Goal: Task Accomplishment & Management: Use online tool/utility

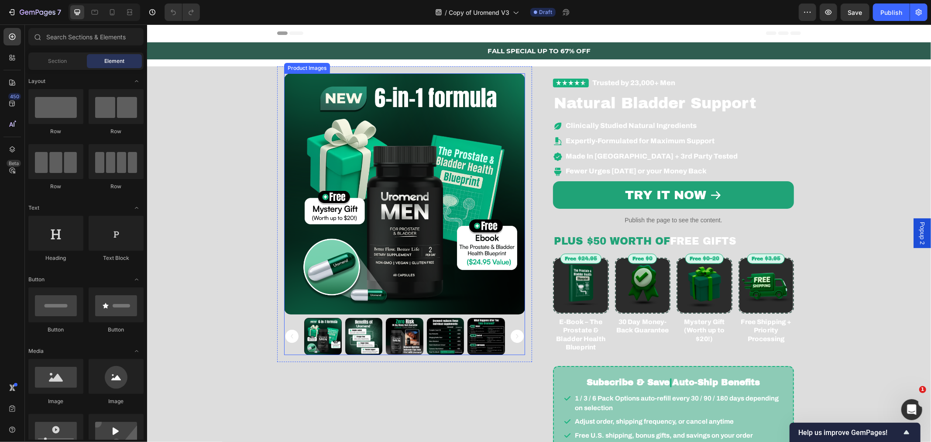
click at [320, 141] on img at bounding box center [404, 193] width 241 height 241
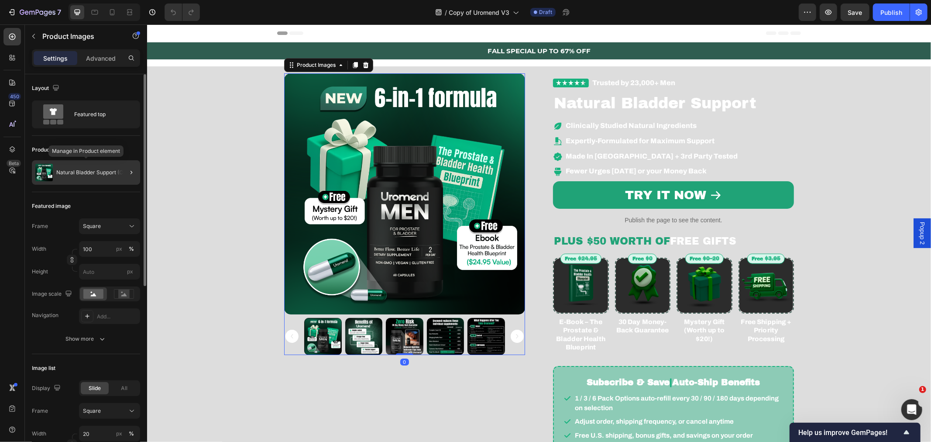
click at [114, 172] on p "Natural Bladder Support (Copy)" at bounding box center [95, 172] width 78 height 6
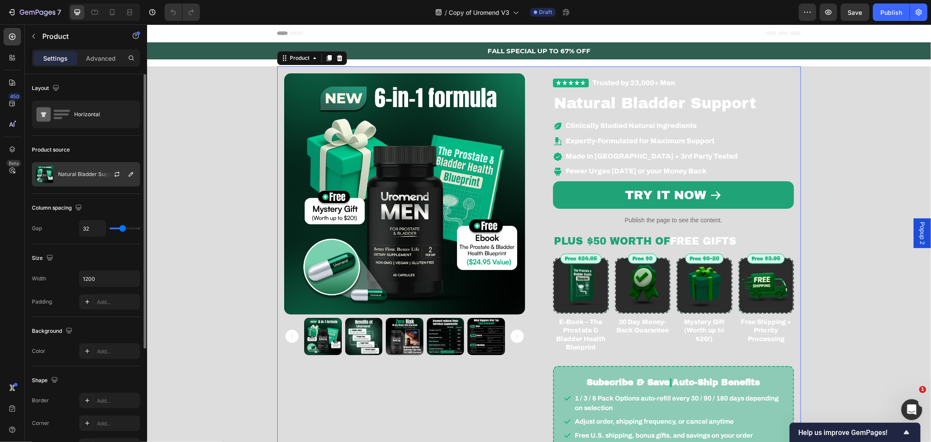
click at [107, 172] on div at bounding box center [120, 174] width 38 height 24
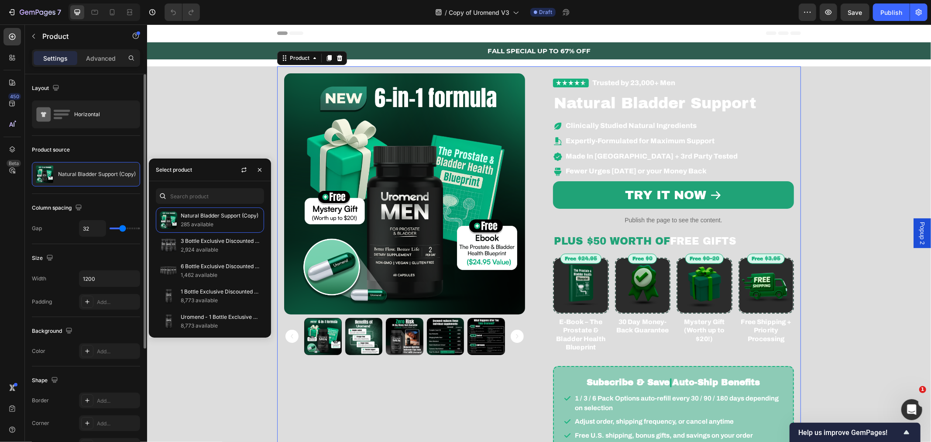
click at [115, 151] on div "Product source" at bounding box center [86, 150] width 108 height 14
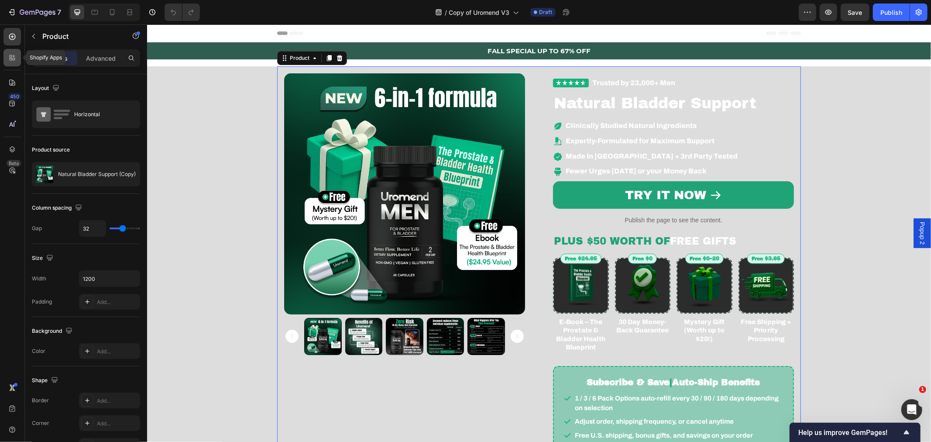
click at [13, 63] on div at bounding box center [11, 57] width 17 height 17
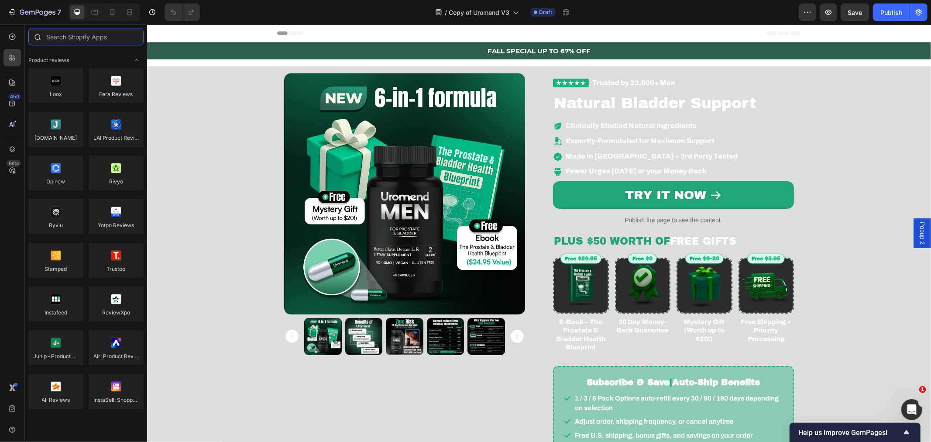
click at [67, 37] on input "text" at bounding box center [85, 36] width 115 height 17
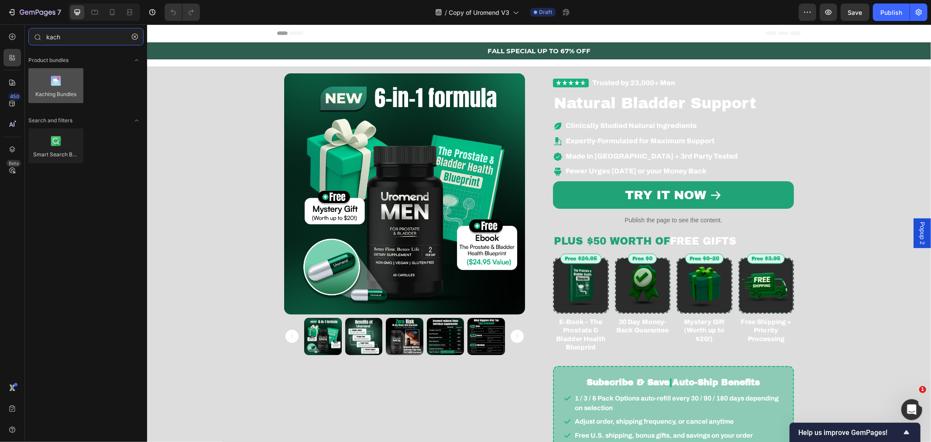
type input "kach"
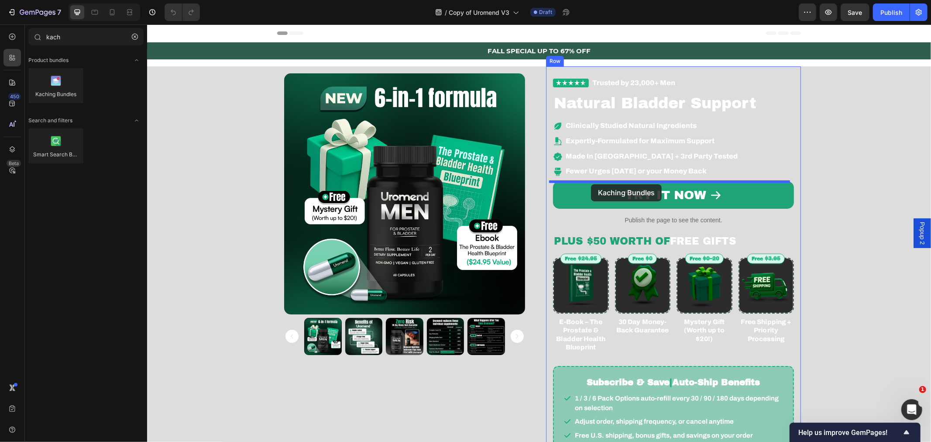
drag, startPoint x: 196, startPoint y: 110, endPoint x: 591, endPoint y: 184, distance: 401.5
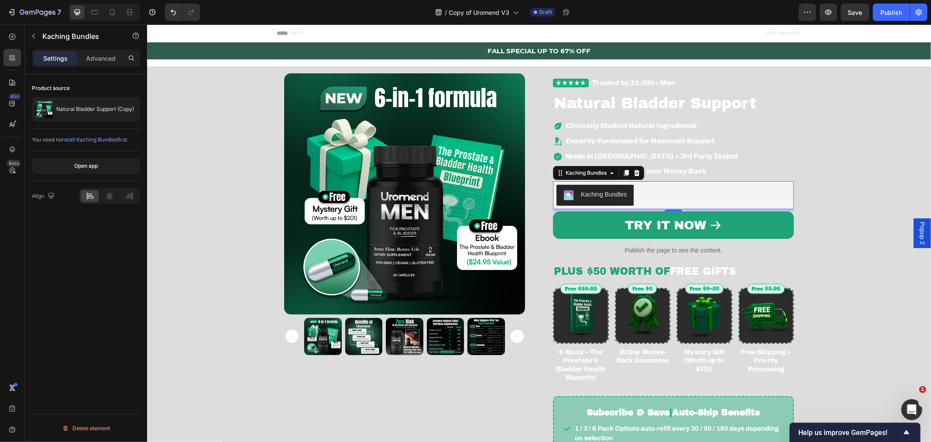
click at [100, 129] on div "You need to install Kaching Bundles first." at bounding box center [86, 140] width 108 height 22
click at [97, 112] on p "Natural Bladder Support (Copy)" at bounding box center [95, 109] width 78 height 6
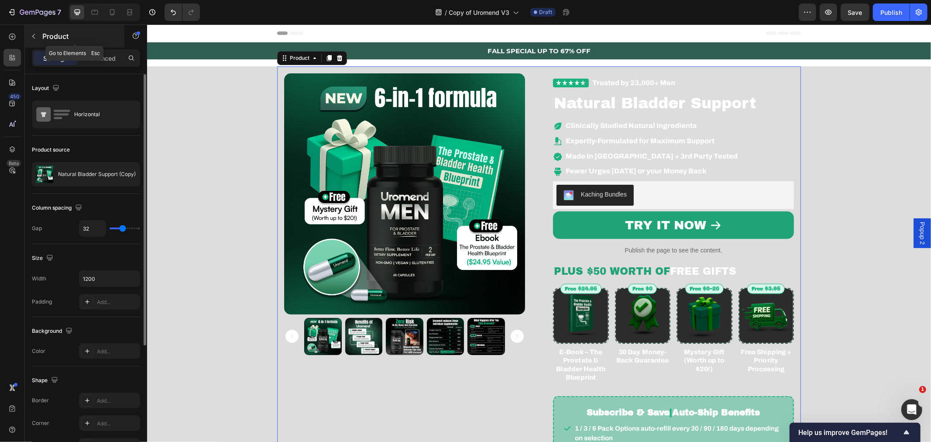
click at [37, 40] on button "button" at bounding box center [34, 36] width 14 height 14
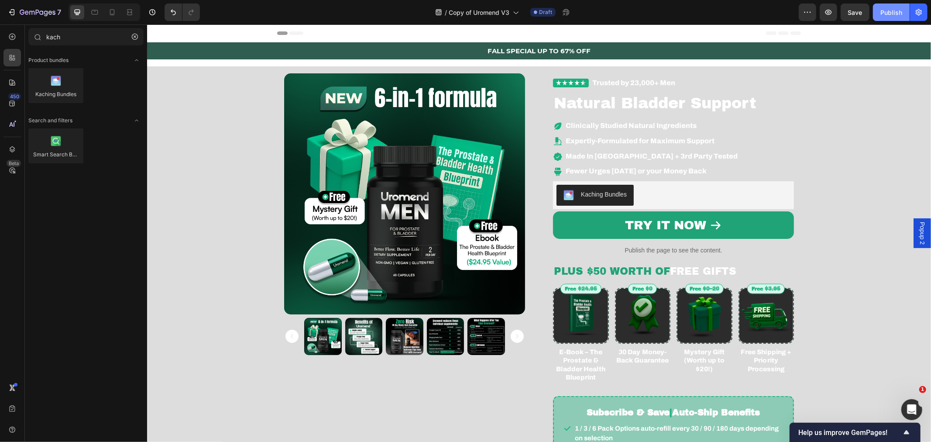
click at [884, 15] on div "Publish" at bounding box center [891, 12] width 22 height 9
click at [226, 142] on div "Product Images Row Trusted by 23,000+ Men Custom Code Natural Bladder Support H…" at bounding box center [538, 293] width 771 height 455
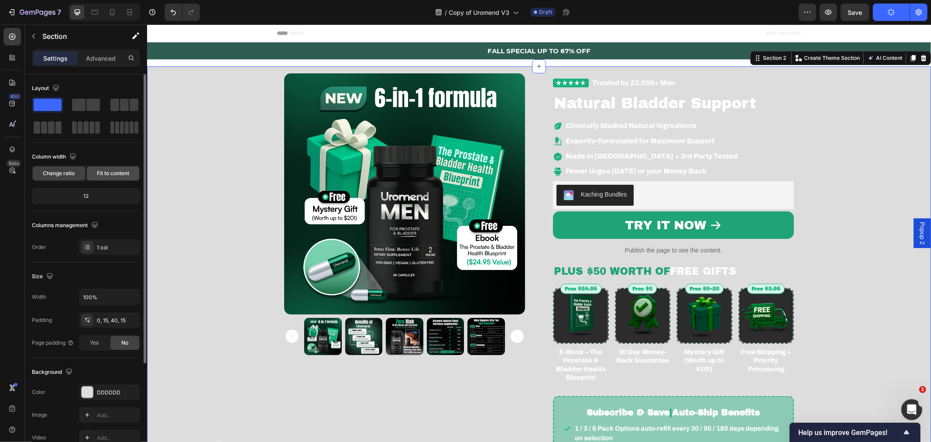
scroll to position [65, 0]
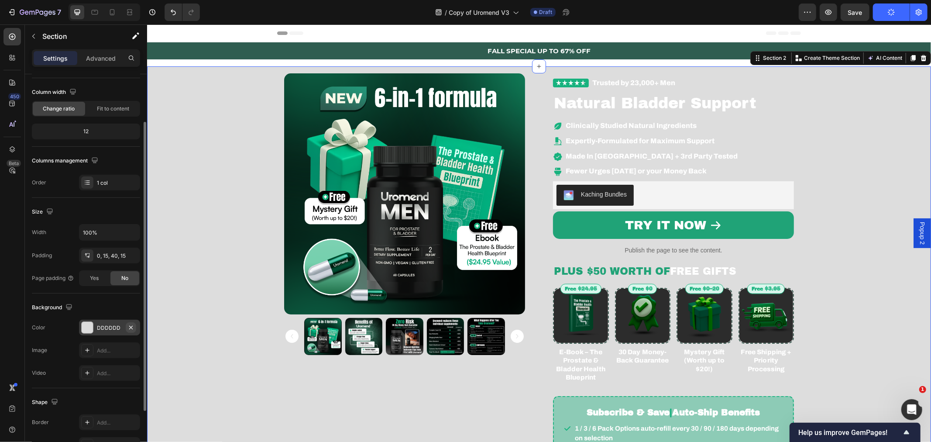
click at [130, 325] on icon "button" at bounding box center [130, 327] width 7 height 7
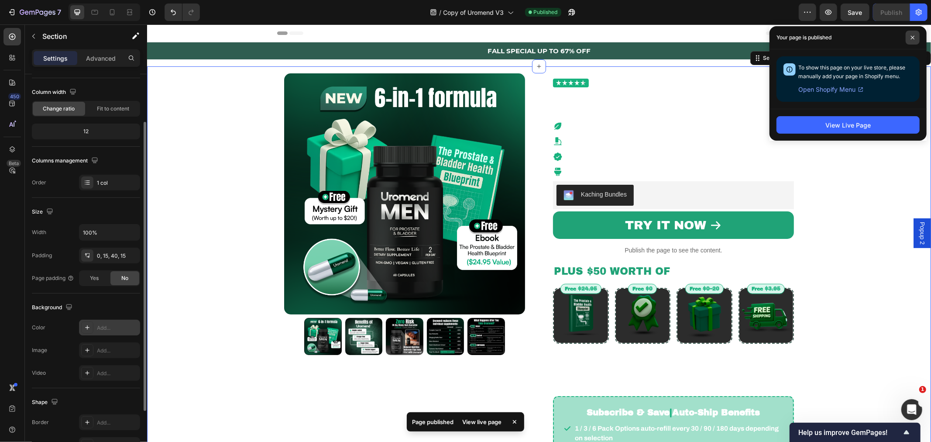
click at [913, 35] on icon at bounding box center [913, 37] width 4 height 4
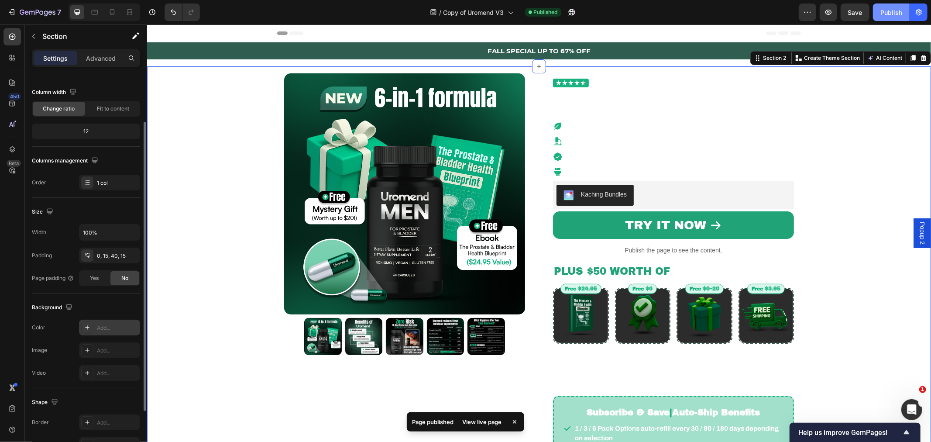
click at [897, 11] on div "Publish" at bounding box center [891, 12] width 22 height 9
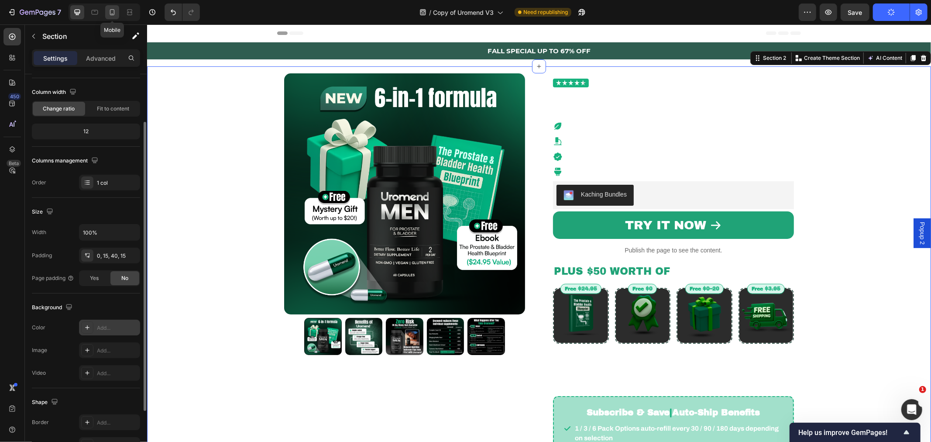
click at [107, 12] on div at bounding box center [112, 12] width 14 height 14
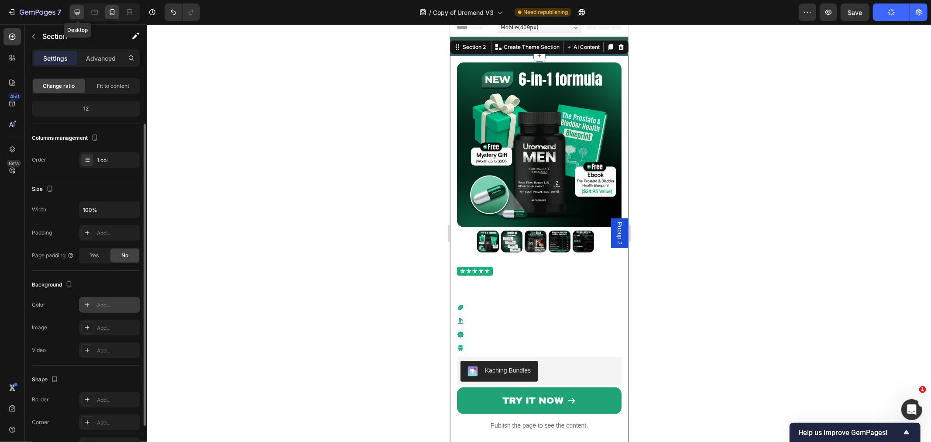
click at [76, 11] on icon at bounding box center [77, 12] width 9 height 9
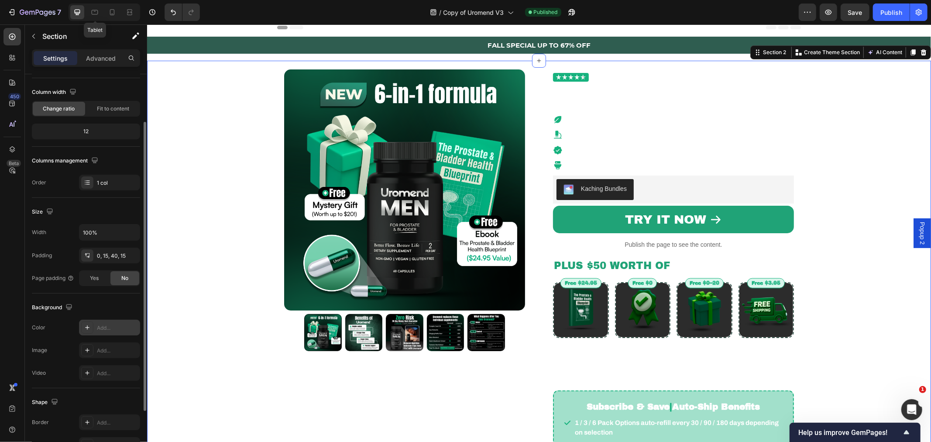
scroll to position [11, 0]
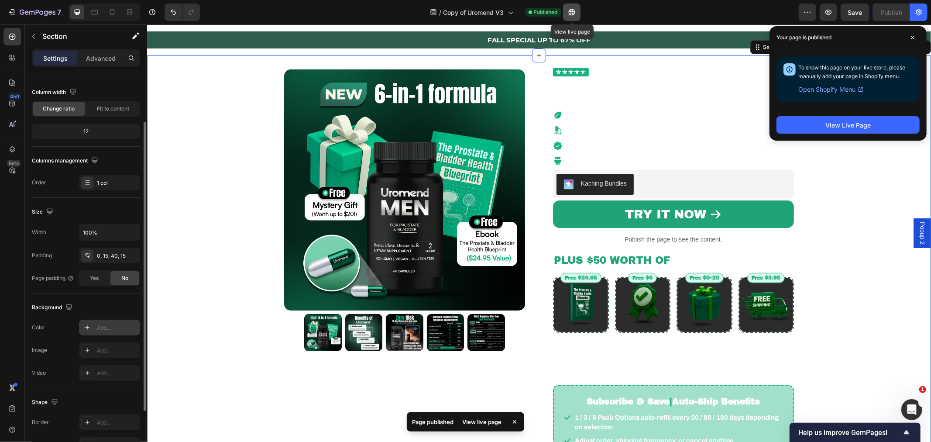
click at [571, 11] on icon "button" at bounding box center [571, 12] width 7 height 7
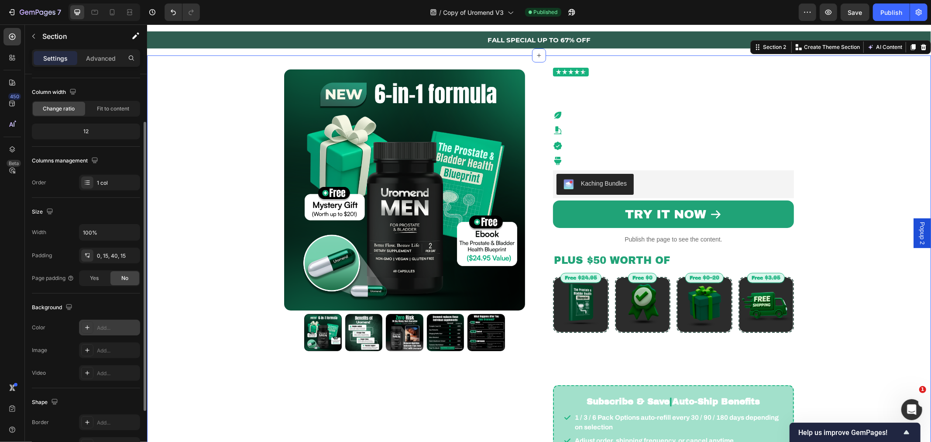
click at [263, 17] on div "/ Copy of Uromend V3 Published" at bounding box center [503, 11] width 592 height 17
click at [377, 141] on img at bounding box center [404, 189] width 241 height 241
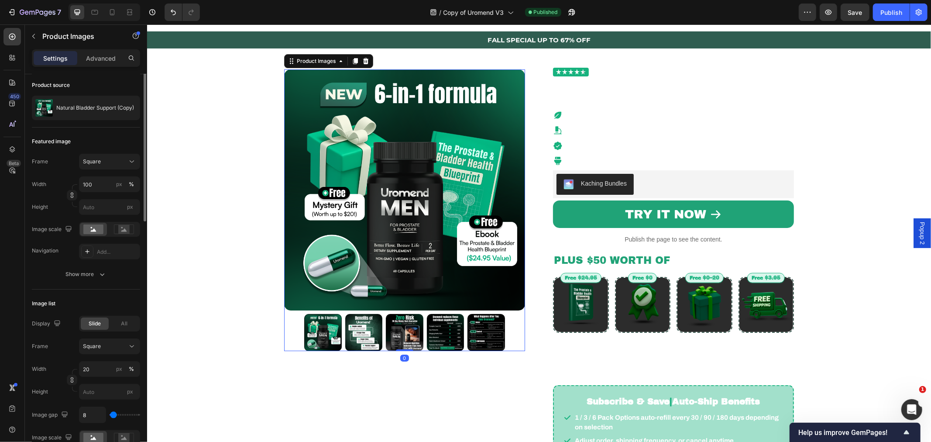
scroll to position [0, 0]
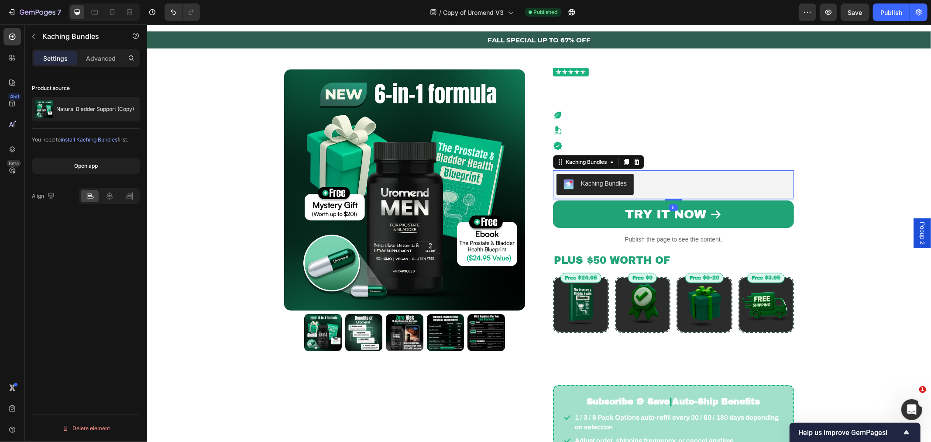
click at [601, 176] on button "Kaching Bundles" at bounding box center [594, 183] width 77 height 21
